Goal: Task Accomplishment & Management: Use online tool/utility

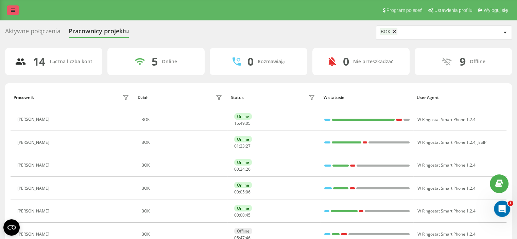
click at [12, 11] on icon at bounding box center [13, 10] width 4 height 5
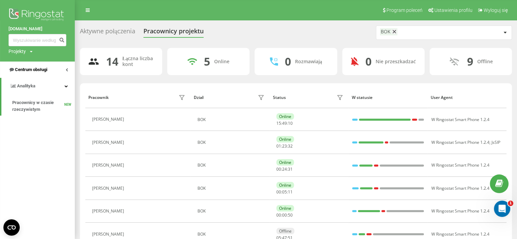
click at [32, 70] on span "Centrum obsługi" at bounding box center [31, 69] width 32 height 5
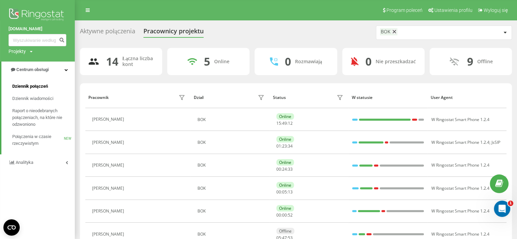
click at [29, 87] on span "Dziennik połączeń" at bounding box center [30, 86] width 36 height 7
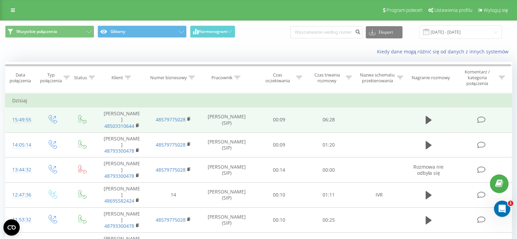
click at [480, 119] on icon at bounding box center [481, 119] width 8 height 7
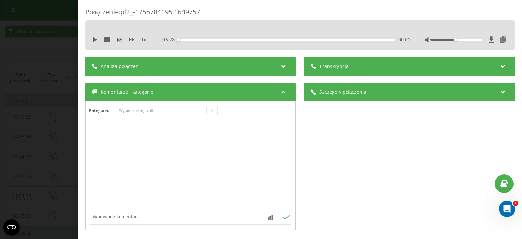
click at [282, 66] on icon at bounding box center [284, 65] width 8 height 7
